Goal: Task Accomplishment & Management: Complete application form

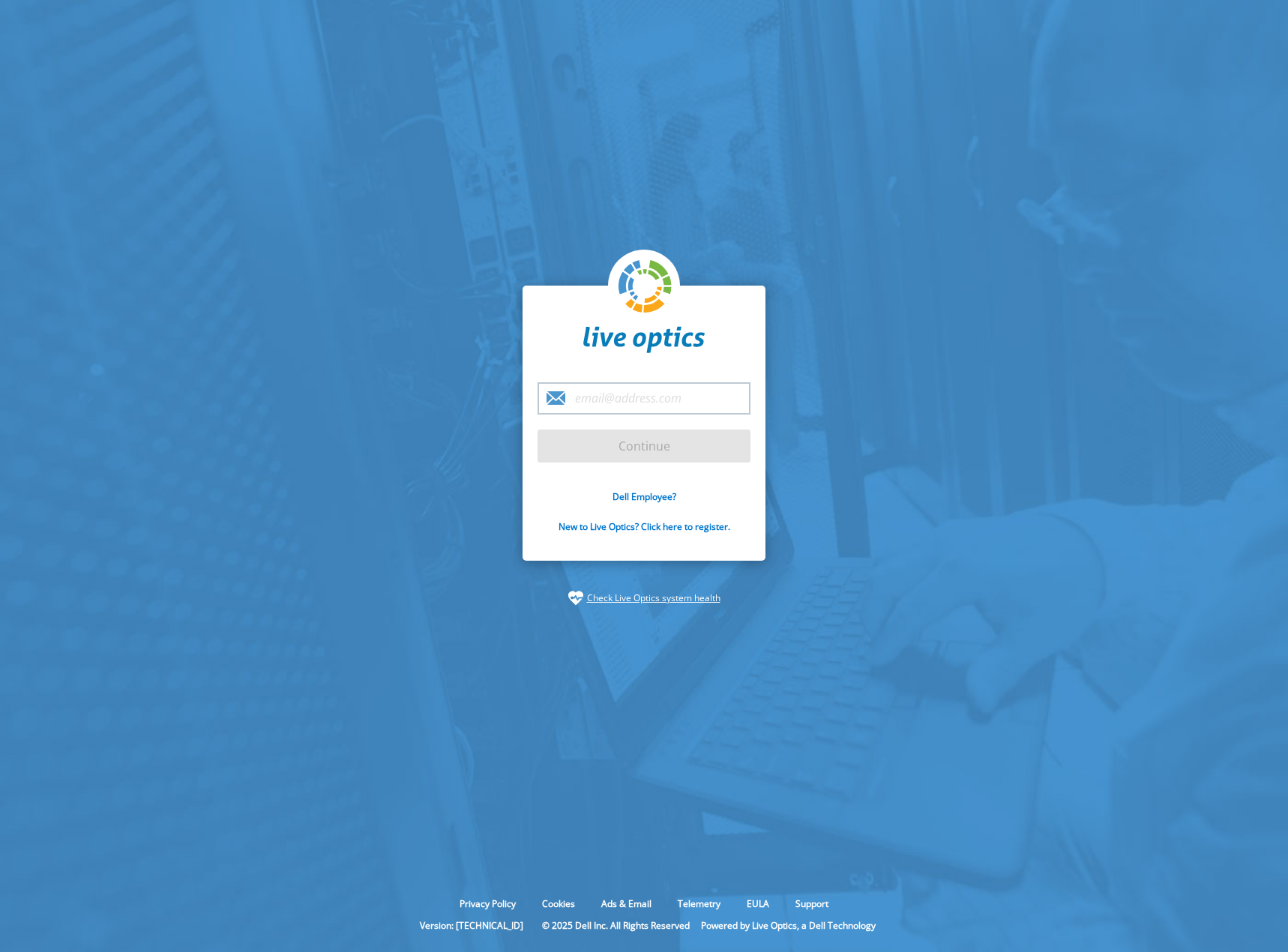
type input "[PERSON_NAME][EMAIL_ADDRESS][DOMAIN_NAME]"
click at [685, 455] on input "Continue" at bounding box center [644, 445] width 213 height 33
click at [681, 454] on input "Continue" at bounding box center [644, 445] width 213 height 33
click at [376, 507] on section "[PERSON_NAME][EMAIL_ADDRESS][DOMAIN_NAME] Continue Dell Employee? New to Live O…" at bounding box center [644, 445] width 1288 height 892
click at [623, 445] on input "Continue" at bounding box center [644, 445] width 213 height 33
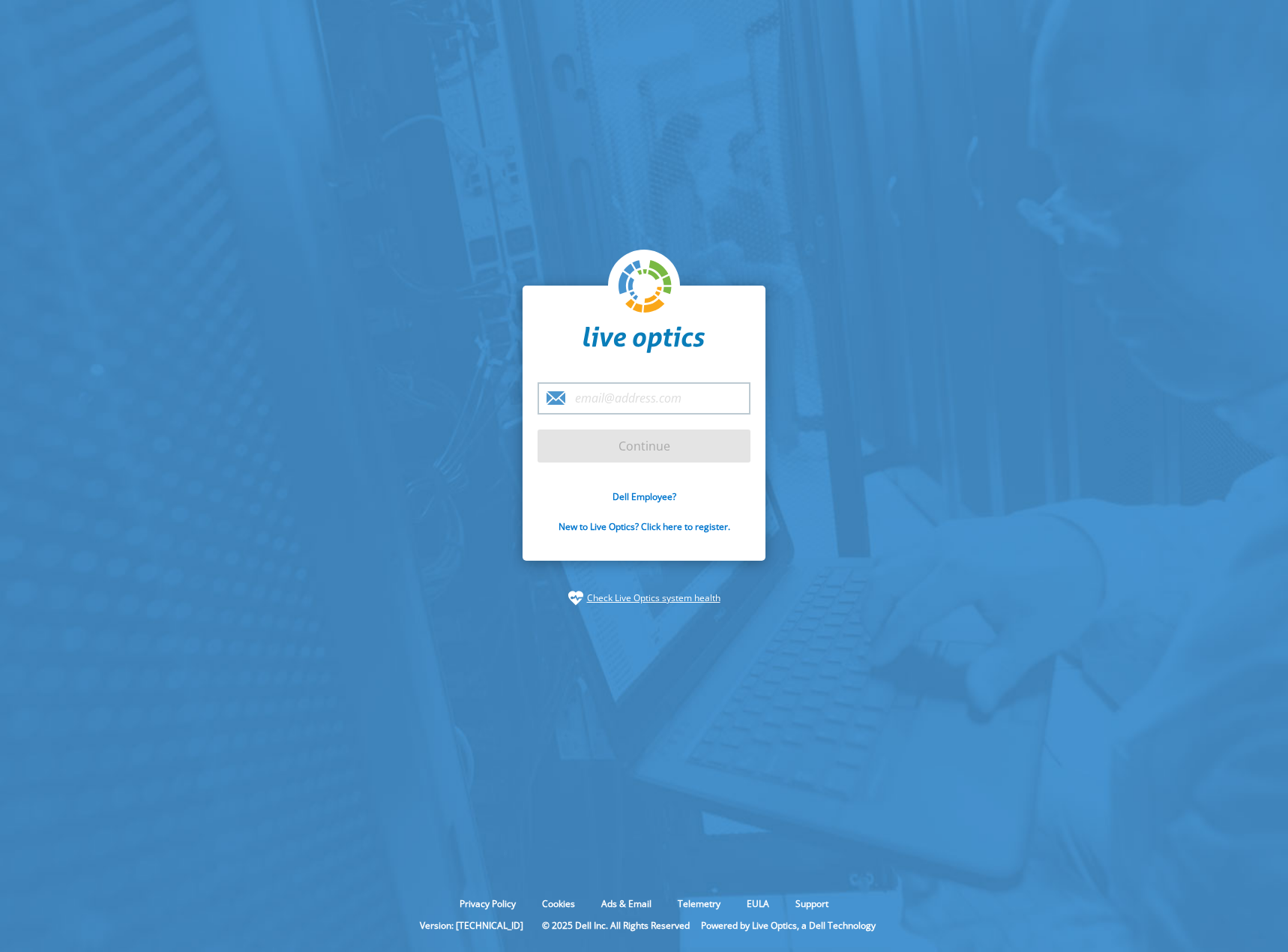
type input "[PERSON_NAME][EMAIL_ADDRESS][DOMAIN_NAME]"
click at [739, 445] on input "Continue" at bounding box center [644, 445] width 213 height 33
click at [763, 170] on section "[PERSON_NAME][EMAIL_ADDRESS][DOMAIN_NAME] Continue Dell Employee? New to Live O…" at bounding box center [644, 445] width 1288 height 892
type input "[PERSON_NAME][EMAIL_ADDRESS][DOMAIN_NAME]"
click at [722, 445] on input "Continue" at bounding box center [644, 445] width 213 height 33
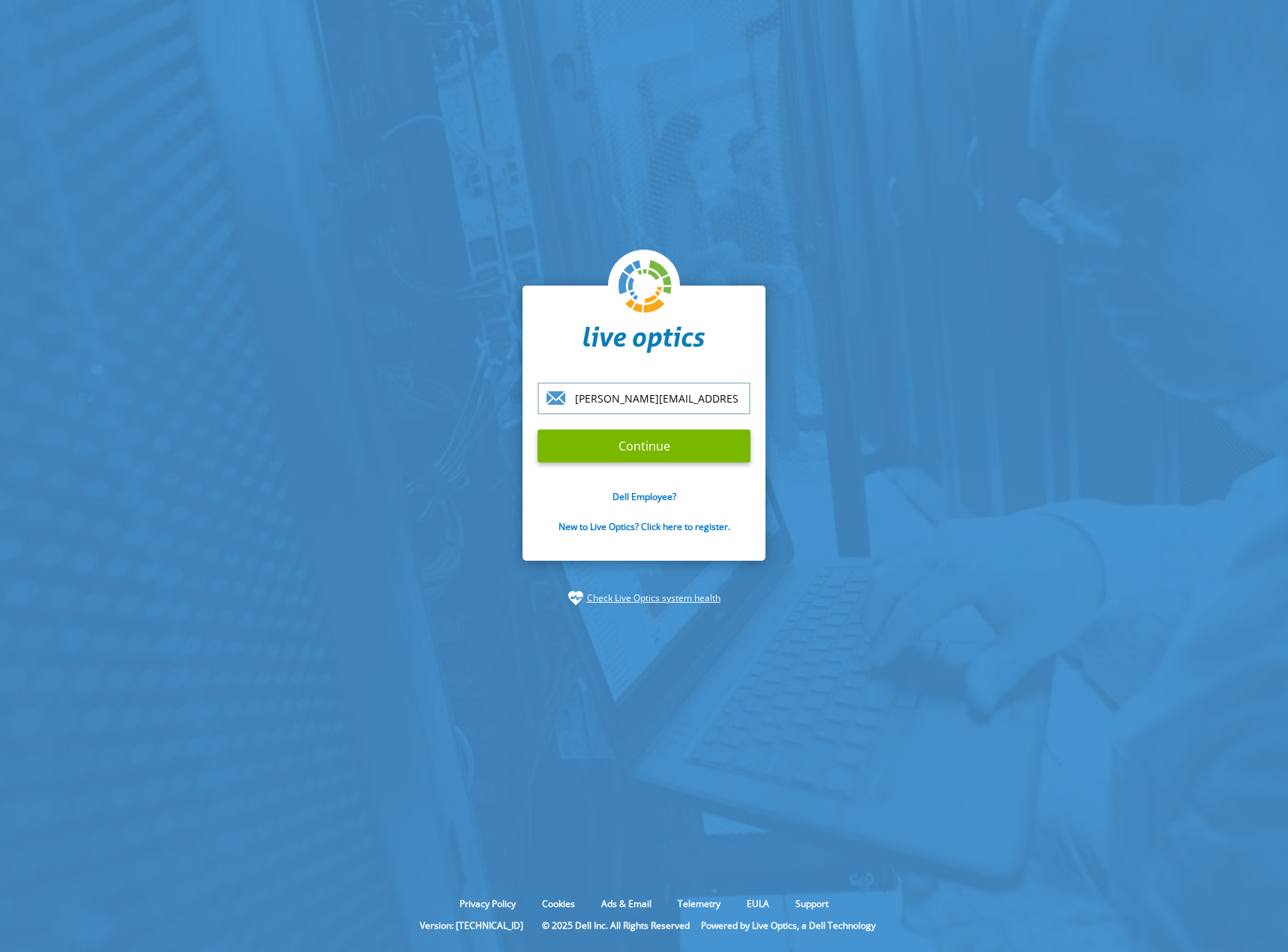
click at [916, 616] on section "[PERSON_NAME][EMAIL_ADDRESS][DOMAIN_NAME] Continue Dell Employee? New to Live O…" at bounding box center [644, 445] width 1288 height 892
